Goal: Contribute content

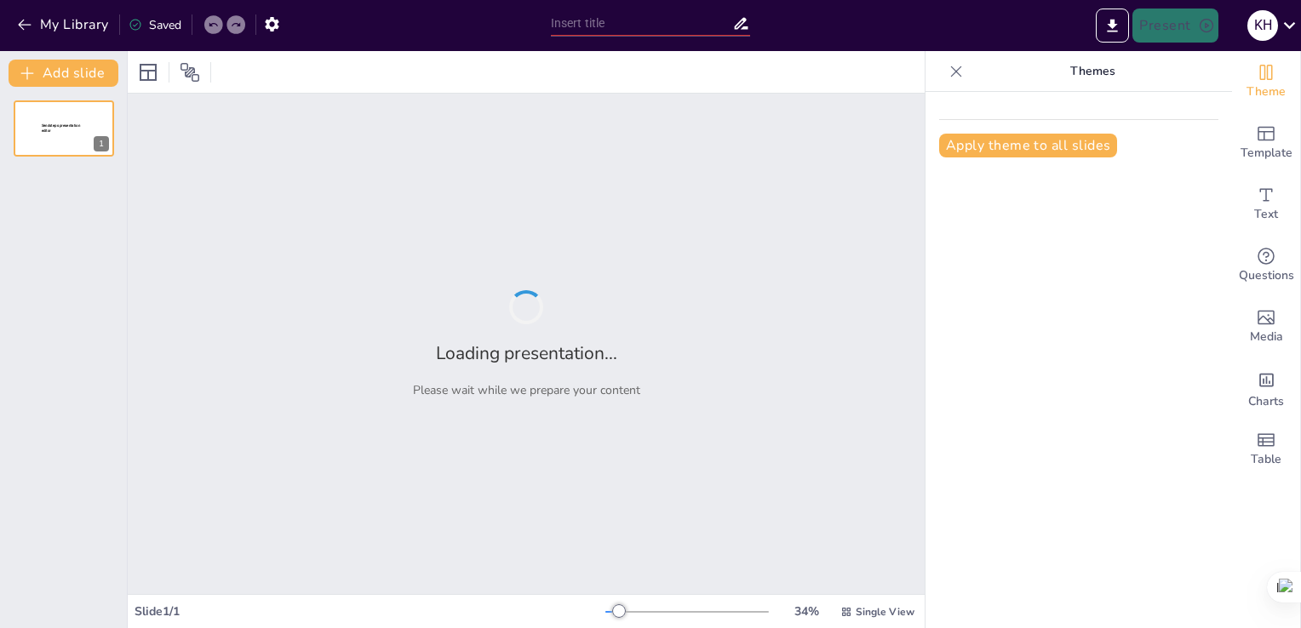
type input "استراتيجيات تعليم الرياضيات للأطفال"
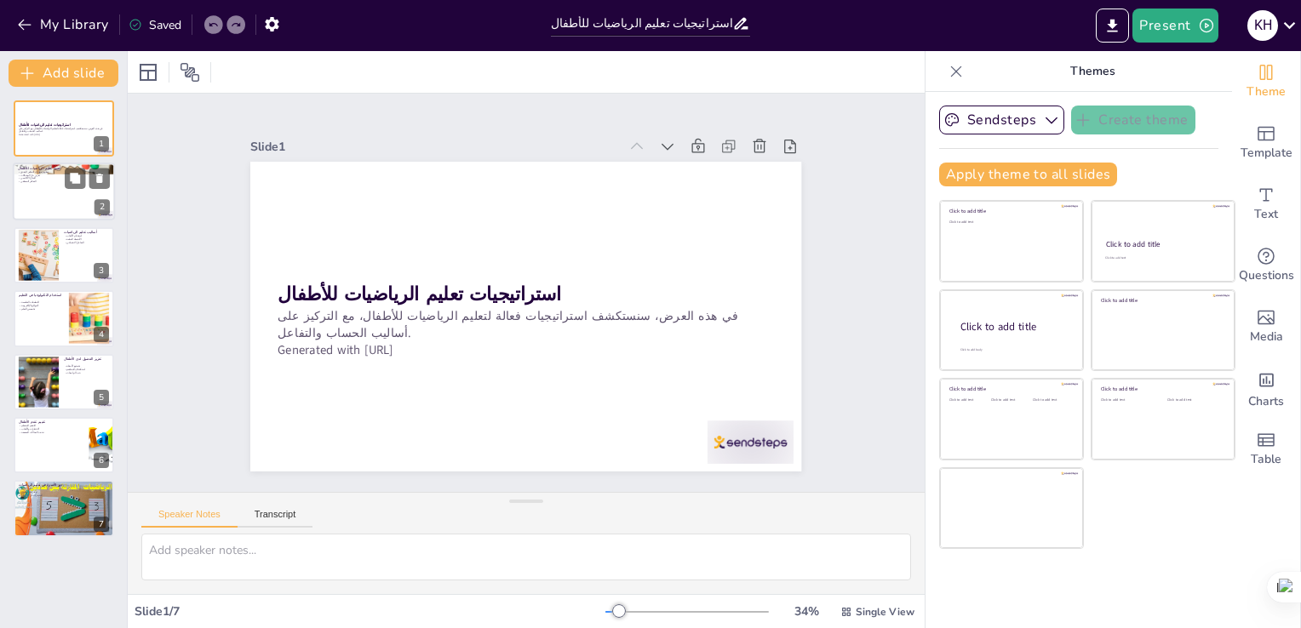
click at [79, 204] on div at bounding box center [64, 192] width 102 height 58
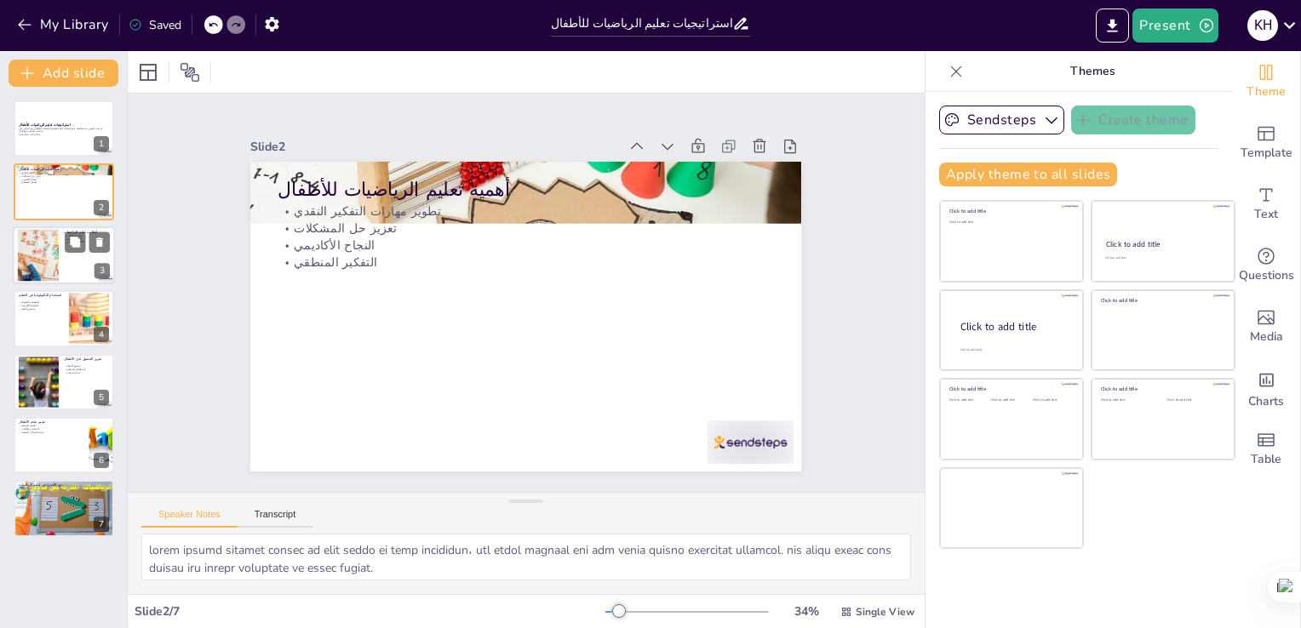
click at [48, 275] on div at bounding box center [37, 255] width 77 height 52
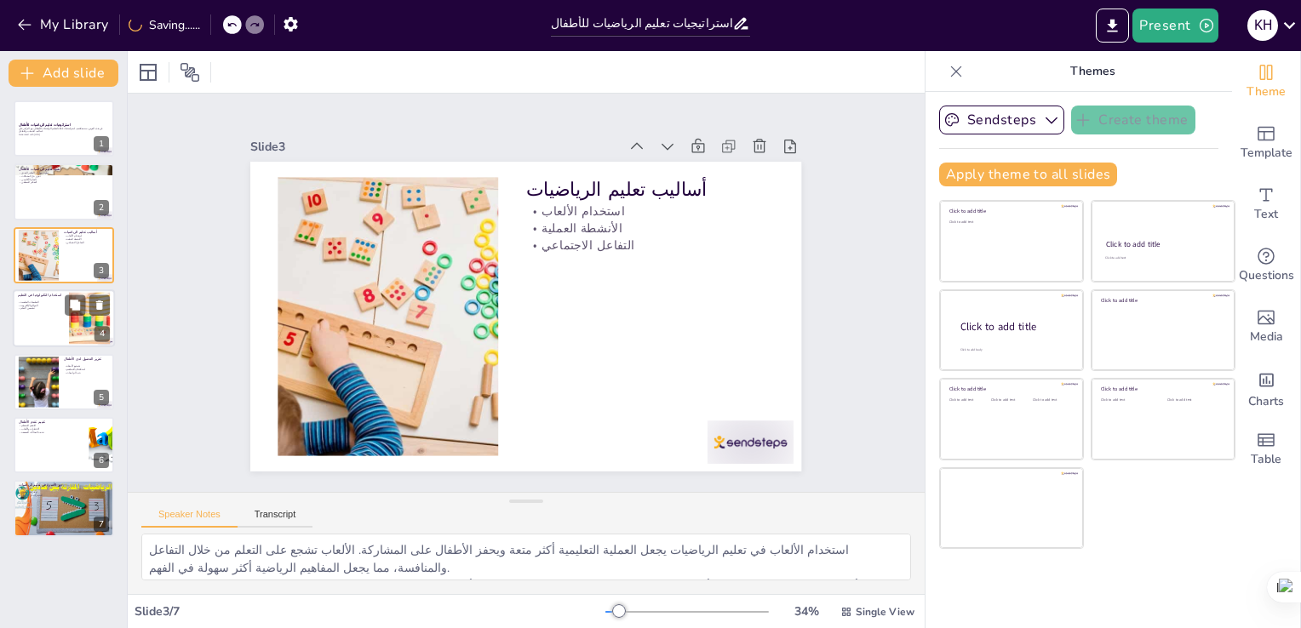
click at [47, 301] on p "التطبيقات التعليمية" at bounding box center [41, 302] width 46 height 3
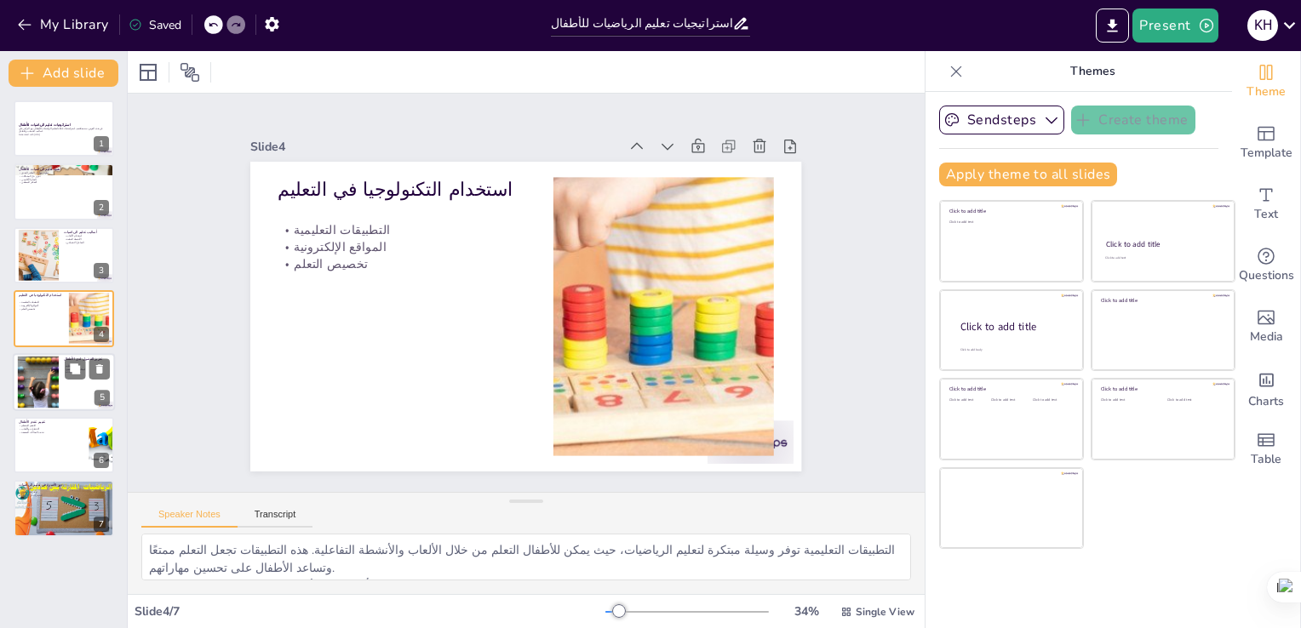
click at [49, 376] on div at bounding box center [37, 382] width 69 height 52
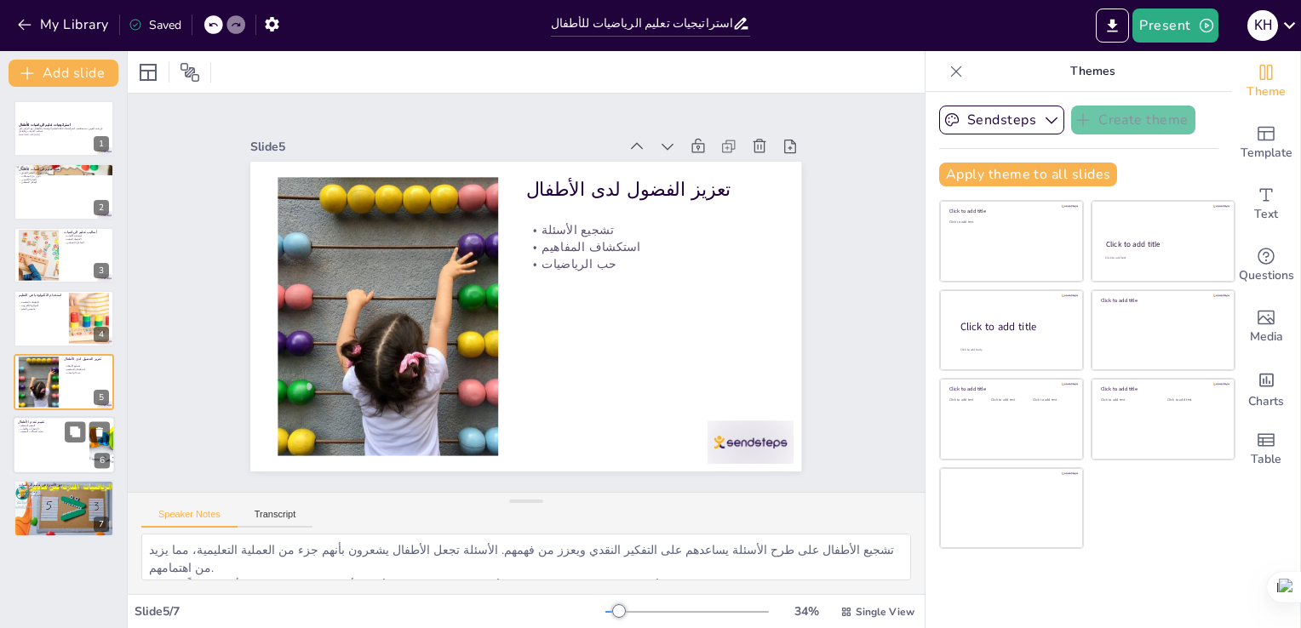
click at [46, 458] on div at bounding box center [64, 445] width 102 height 58
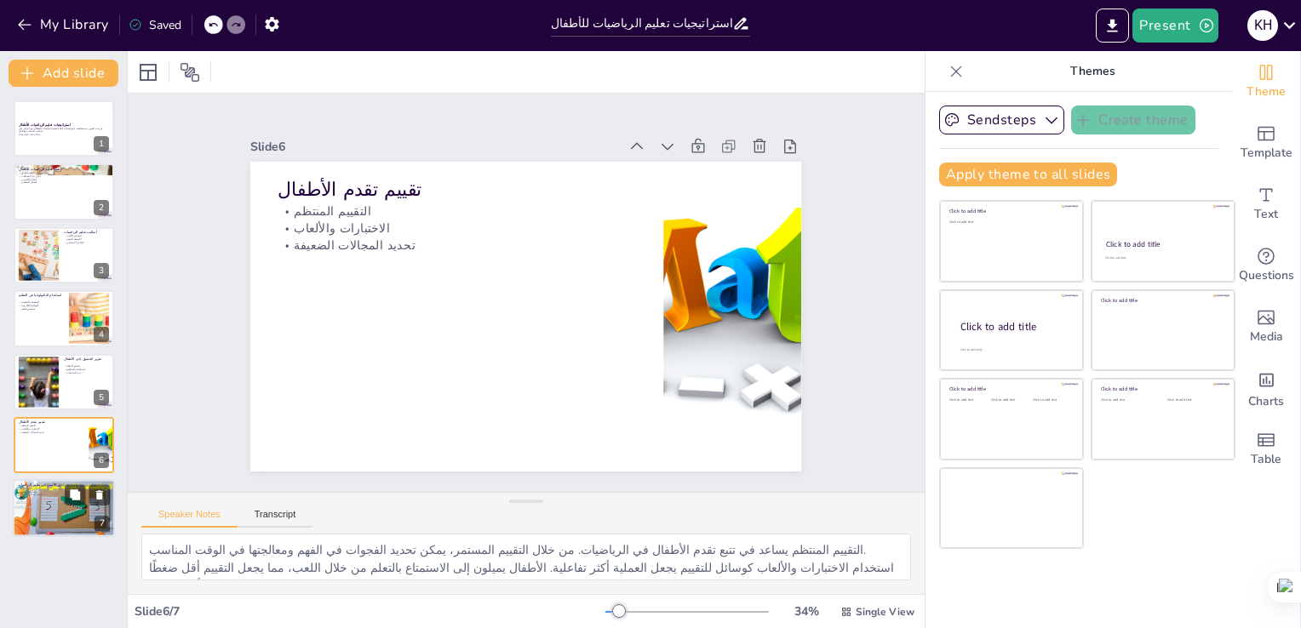
click at [48, 501] on div at bounding box center [64, 509] width 102 height 58
type textarea "دعم الأسرة هو عنصر أساسي في نجاح الأطفال في تعلم الرياضيات. عندما يشعر الأطفال …"
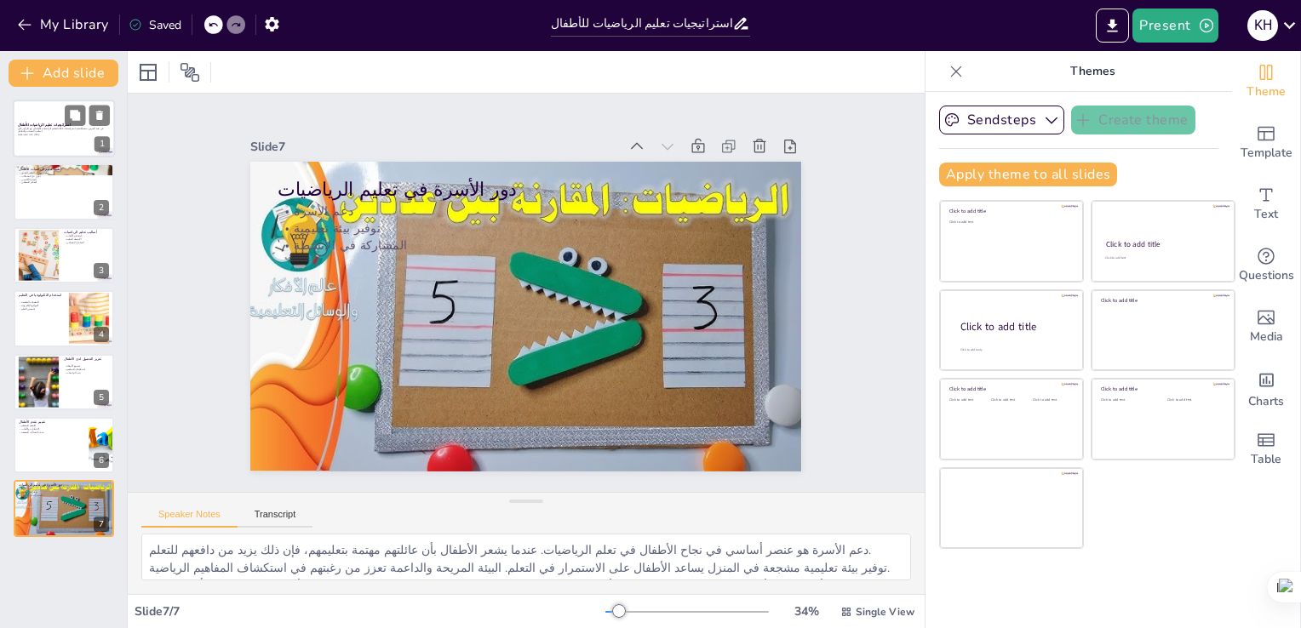
click at [37, 146] on div at bounding box center [64, 129] width 102 height 58
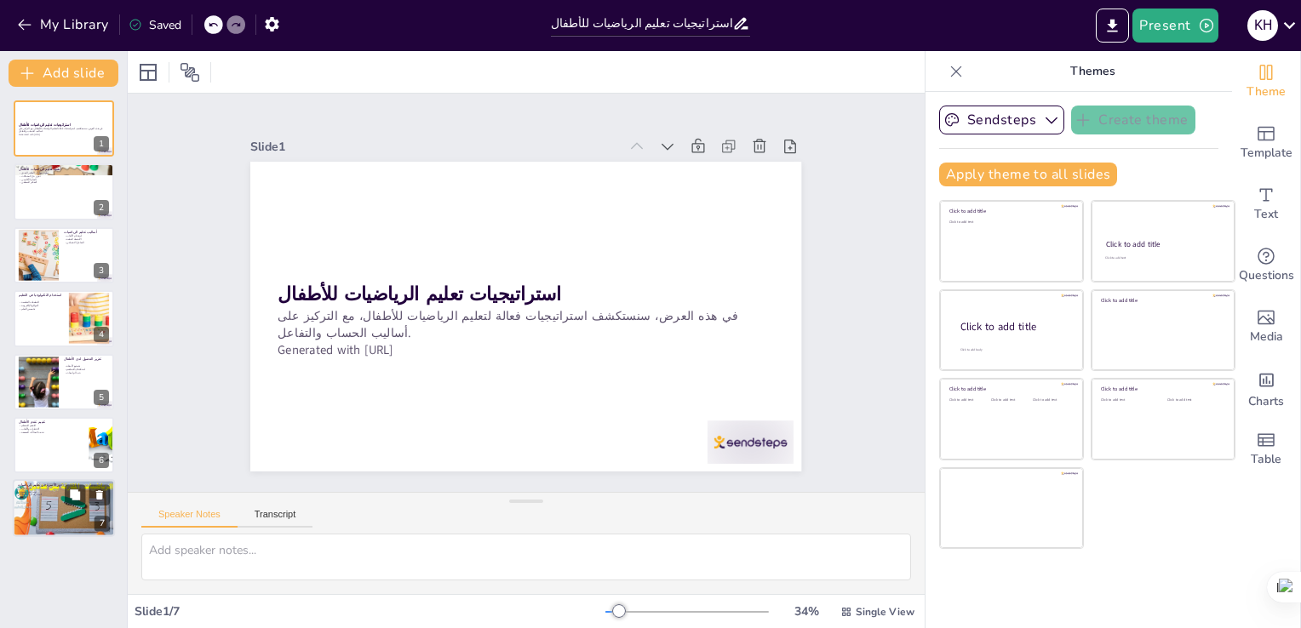
click at [43, 518] on div at bounding box center [64, 509] width 102 height 58
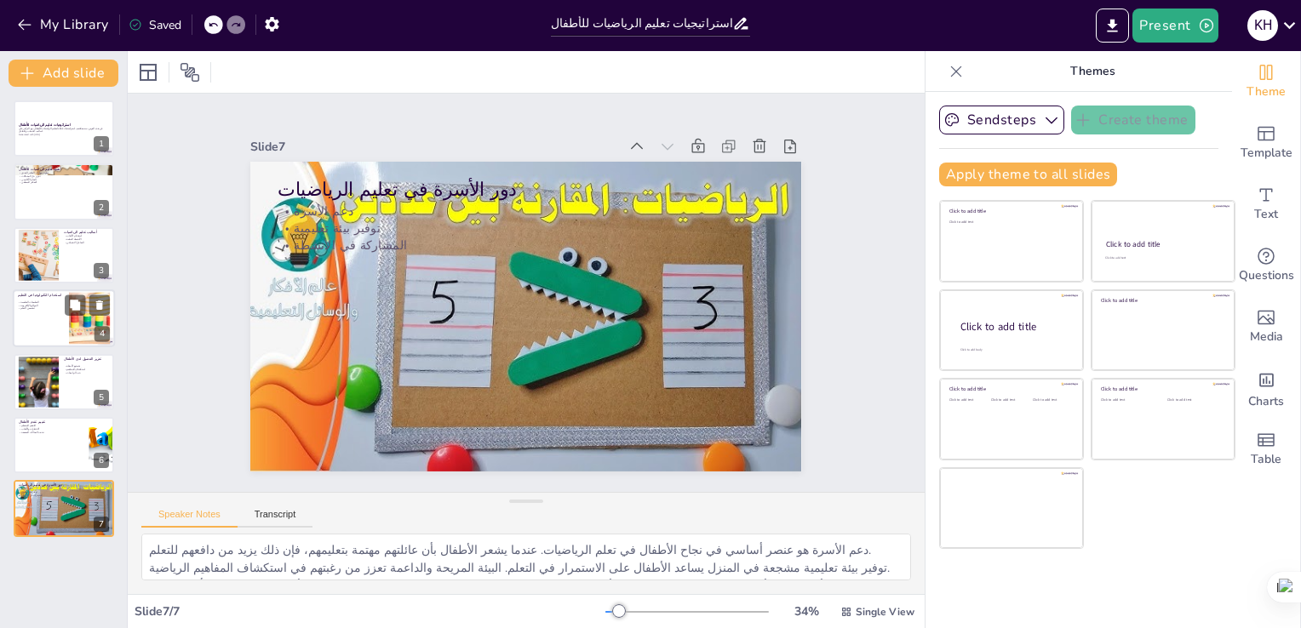
click at [37, 329] on div at bounding box center [64, 318] width 102 height 58
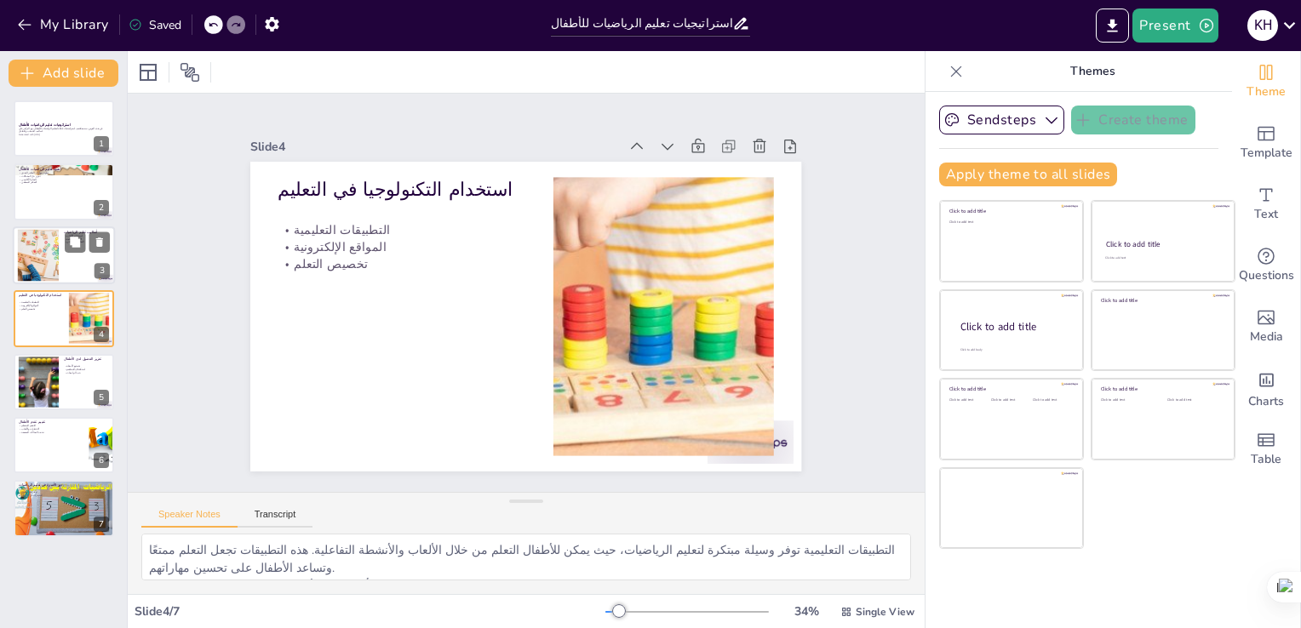
click at [48, 238] on div at bounding box center [37, 255] width 77 height 52
type textarea "استخدام الألعاب في تعليم الرياضيات يجعل العملية التعليمية أكثر متعة ويحفز الأطف…"
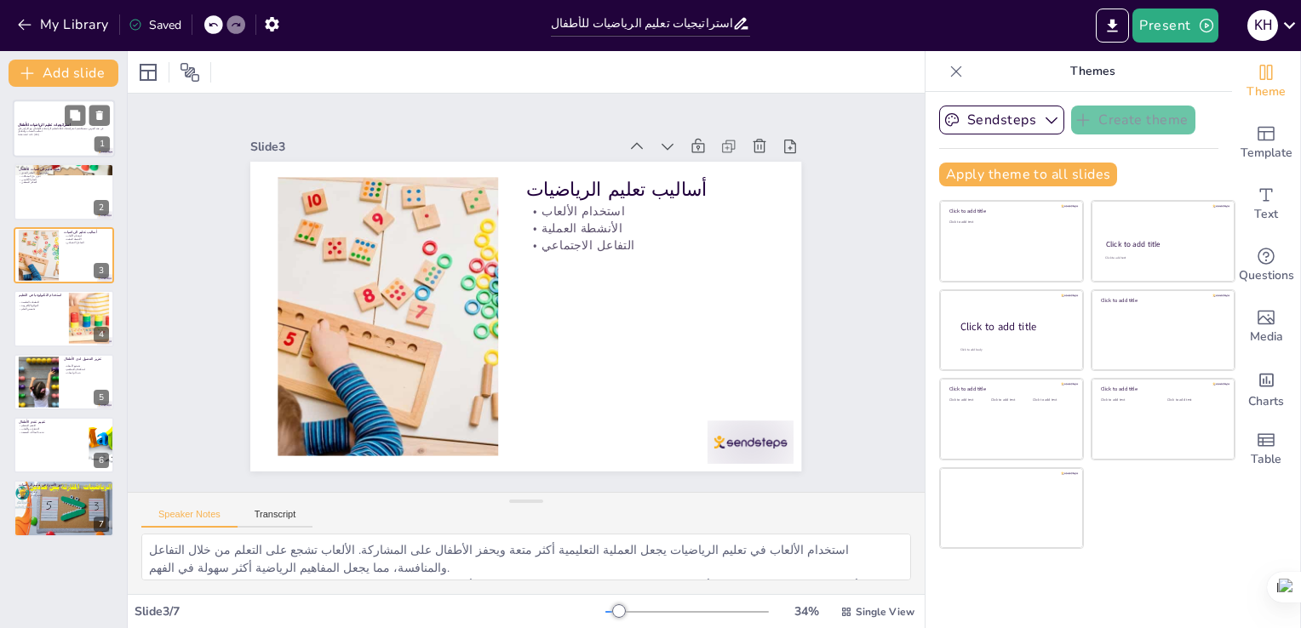
click at [54, 145] on div at bounding box center [64, 129] width 102 height 58
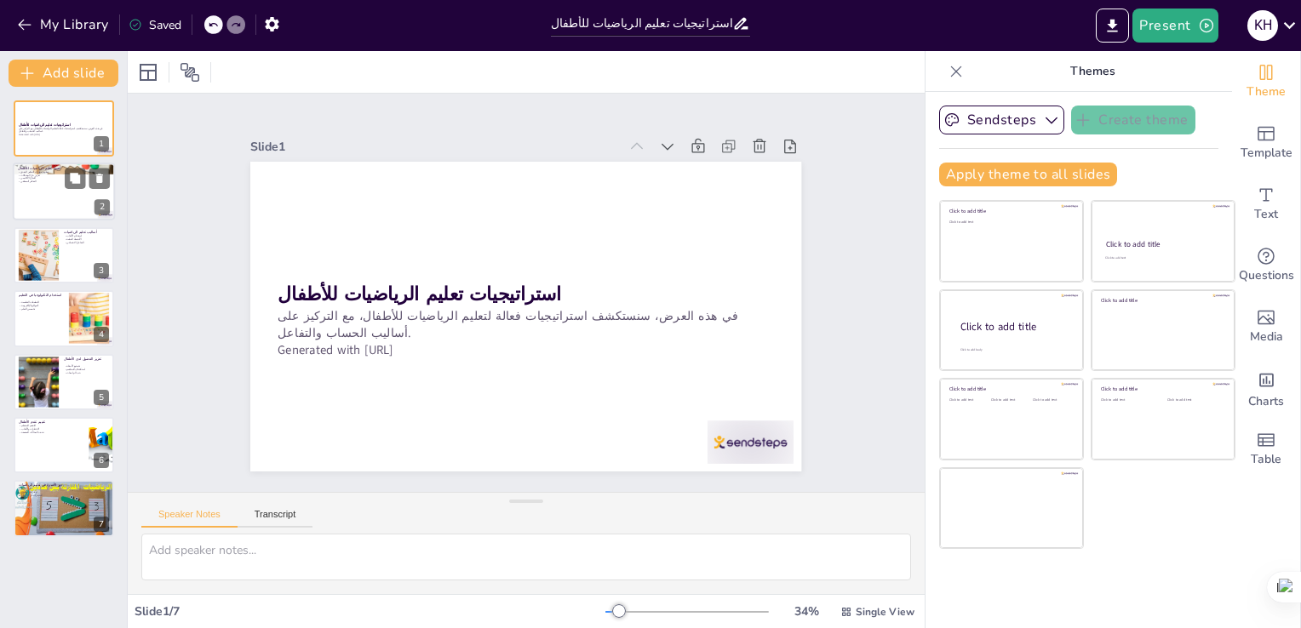
click at [59, 191] on div at bounding box center [64, 192] width 102 height 58
type textarea "lorem ipsumd sitamet consec ad elit seddo ei temp incididun، utl etdol magnaal …"
